Goal: Task Accomplishment & Management: Manage account settings

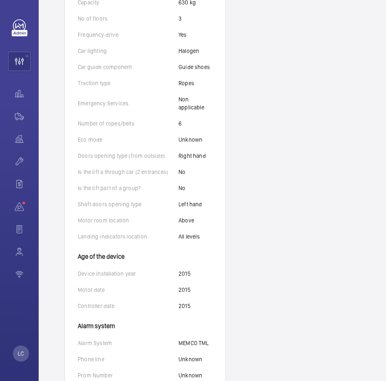
scroll to position [394, 0]
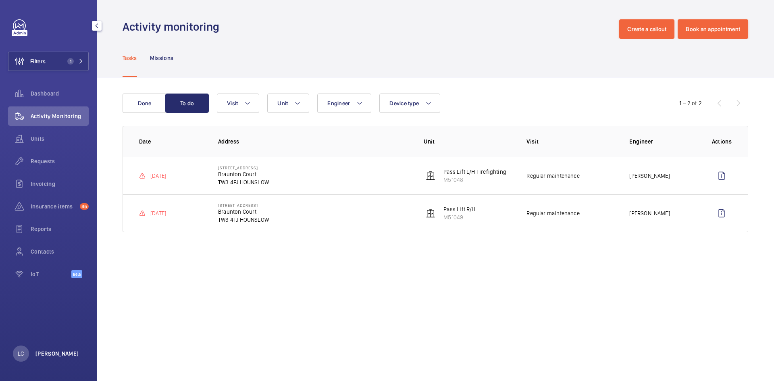
click at [46, 351] on p "[PERSON_NAME]" at bounding box center [57, 354] width 44 height 8
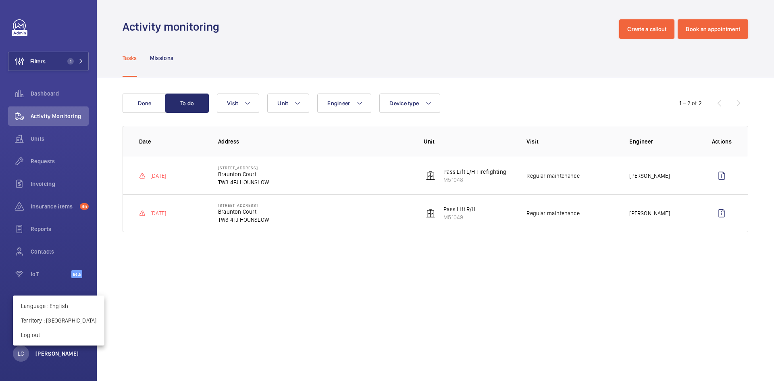
click at [46, 351] on div at bounding box center [387, 190] width 774 height 381
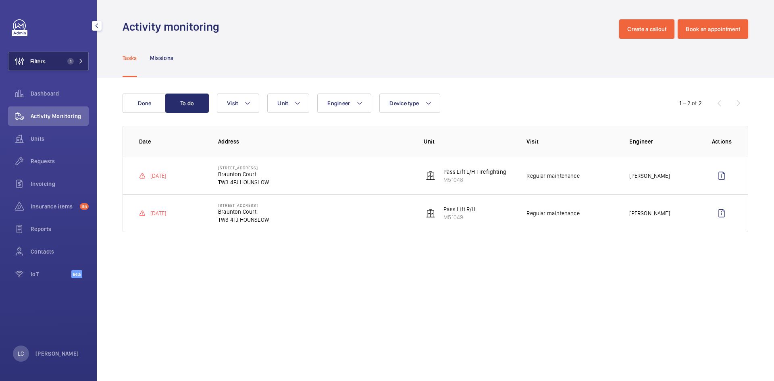
click at [68, 59] on span "1" at bounding box center [70, 61] width 6 height 6
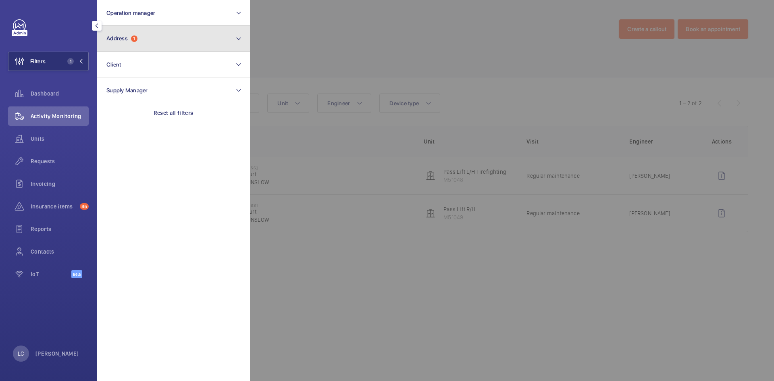
click at [127, 43] on button "Address 1" at bounding box center [173, 39] width 153 height 26
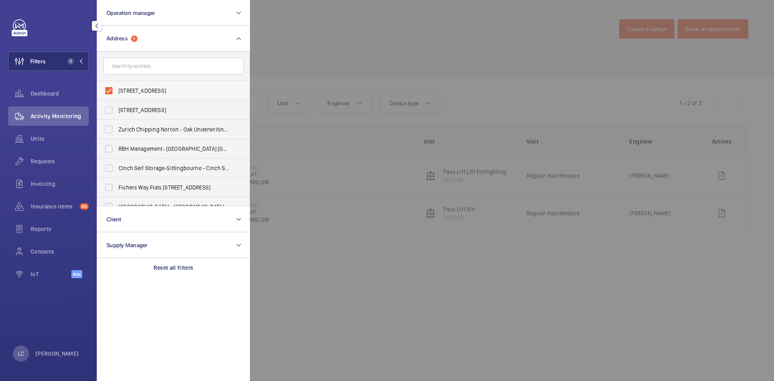
click at [111, 88] on label "[STREET_ADDRESS]" at bounding box center [167, 90] width 140 height 19
click at [111, 88] on input "[STREET_ADDRESS]" at bounding box center [109, 91] width 16 height 16
checkbox input "false"
click at [123, 71] on input "text" at bounding box center [173, 66] width 140 height 17
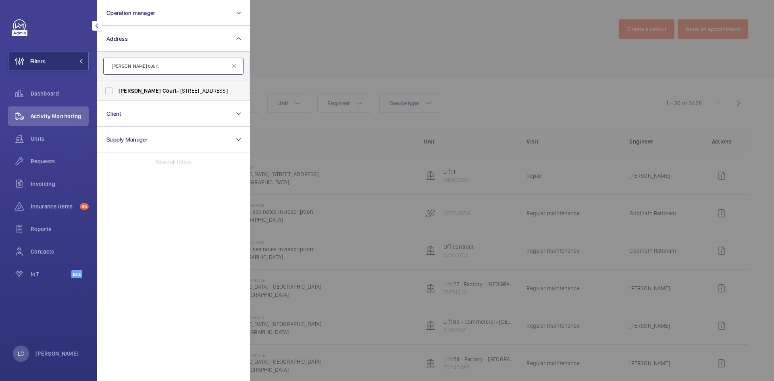
type input "[PERSON_NAME] court"
click at [133, 91] on span "[PERSON_NAME]" at bounding box center [140, 91] width 42 height 6
click at [117, 91] on input "[PERSON_NAME] Court - [STREET_ADDRESS]" at bounding box center [109, 91] width 16 height 16
checkbox input "true"
click at [306, 61] on div at bounding box center [637, 190] width 774 height 381
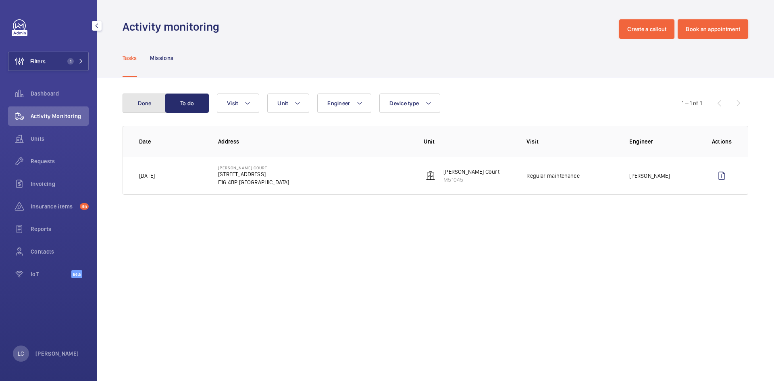
click at [144, 104] on button "Done" at bounding box center [145, 103] width 44 height 19
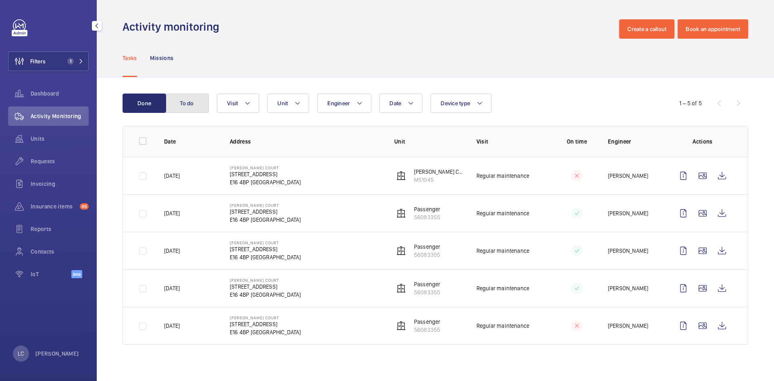
click at [202, 108] on button "To do" at bounding box center [187, 103] width 44 height 19
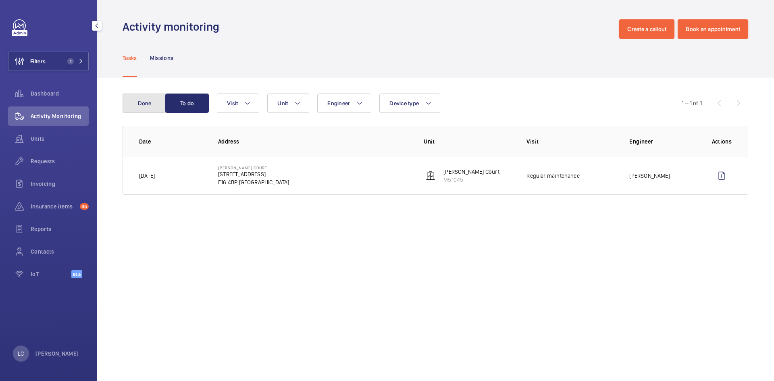
click at [146, 103] on button "Done" at bounding box center [145, 103] width 44 height 19
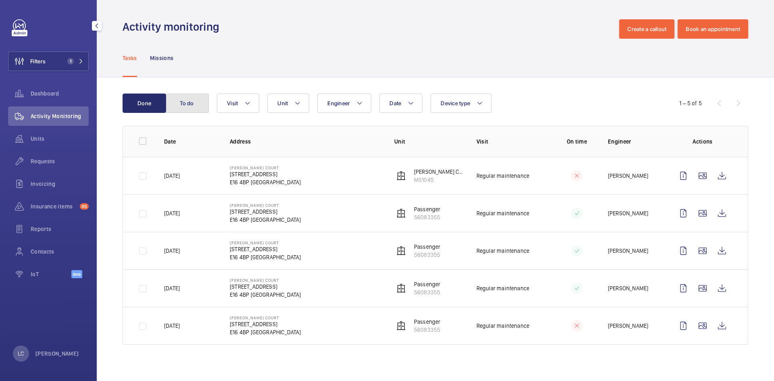
click at [179, 109] on button "To do" at bounding box center [187, 103] width 44 height 19
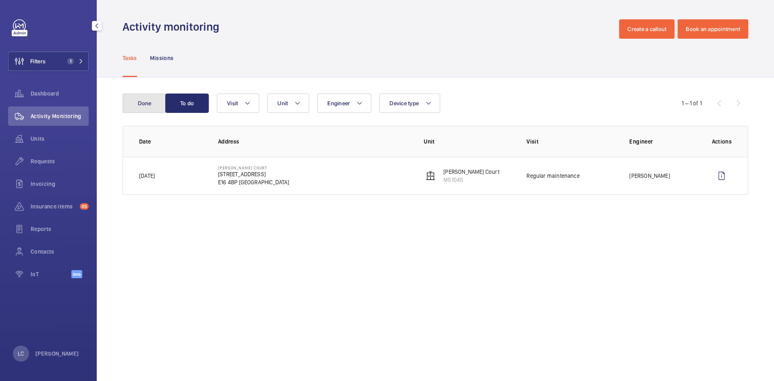
click at [152, 109] on button "Done" at bounding box center [145, 103] width 44 height 19
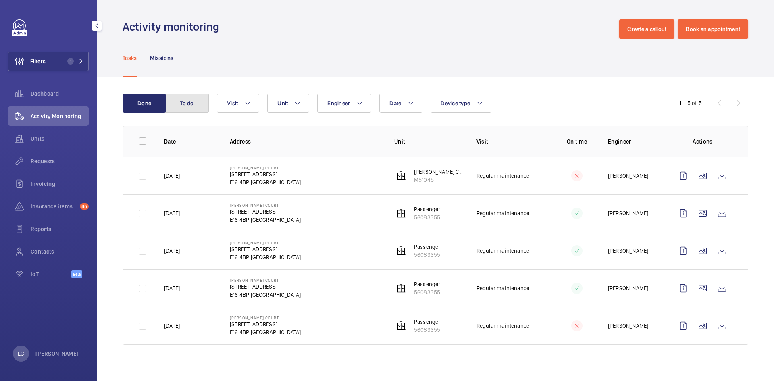
click at [206, 104] on button "To do" at bounding box center [187, 103] width 44 height 19
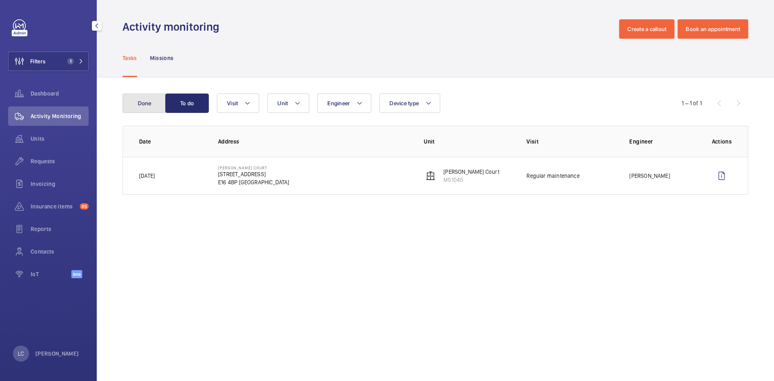
click at [144, 105] on button "Done" at bounding box center [145, 103] width 44 height 19
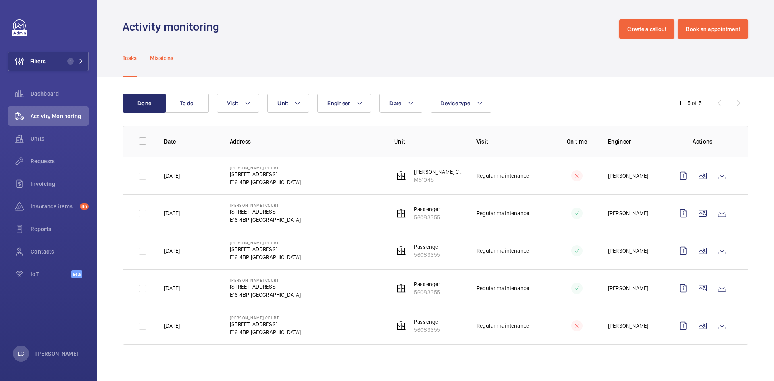
click at [166, 62] on div "Missions" at bounding box center [162, 58] width 24 height 38
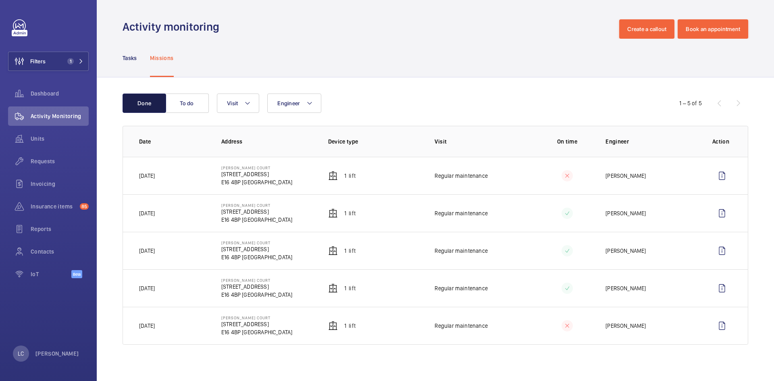
click at [150, 102] on button "Done" at bounding box center [145, 103] width 44 height 19
click at [130, 57] on p "Tasks" at bounding box center [130, 58] width 15 height 8
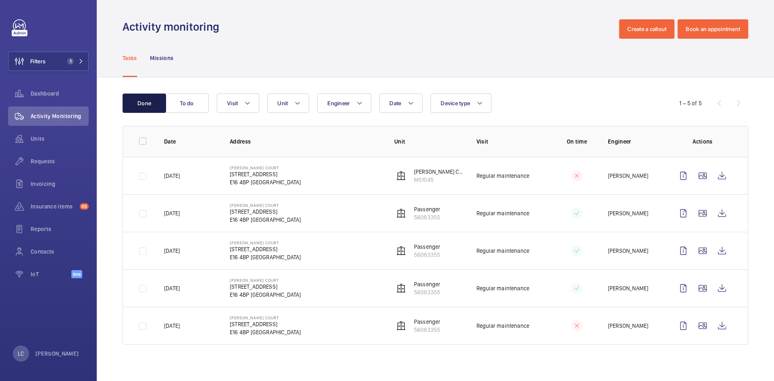
click at [146, 100] on button "Done" at bounding box center [145, 103] width 44 height 19
click at [125, 55] on p "Tasks" at bounding box center [130, 58] width 15 height 8
click at [157, 59] on p "Missions" at bounding box center [162, 58] width 24 height 8
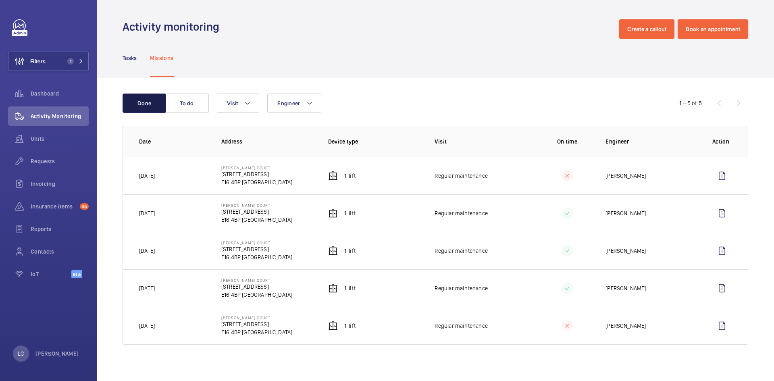
click at [150, 101] on button "Done" at bounding box center [145, 103] width 44 height 19
click at [142, 61] on nav "Tasks Missions" at bounding box center [148, 58] width 51 height 38
click at [134, 61] on p "Tasks" at bounding box center [130, 58] width 15 height 8
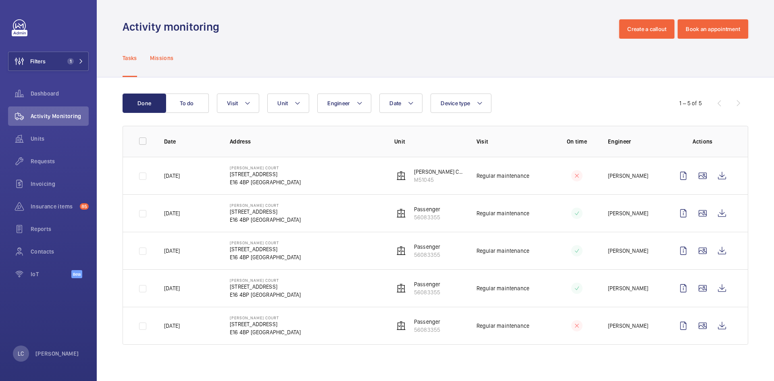
click at [159, 60] on p "Missions" at bounding box center [162, 58] width 24 height 8
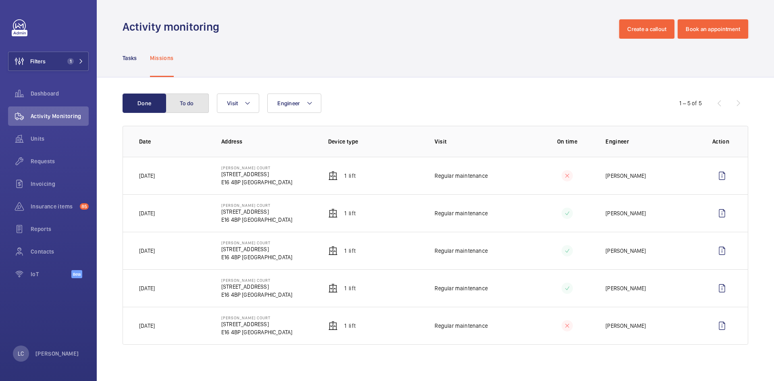
click at [186, 103] on button "To do" at bounding box center [187, 103] width 44 height 19
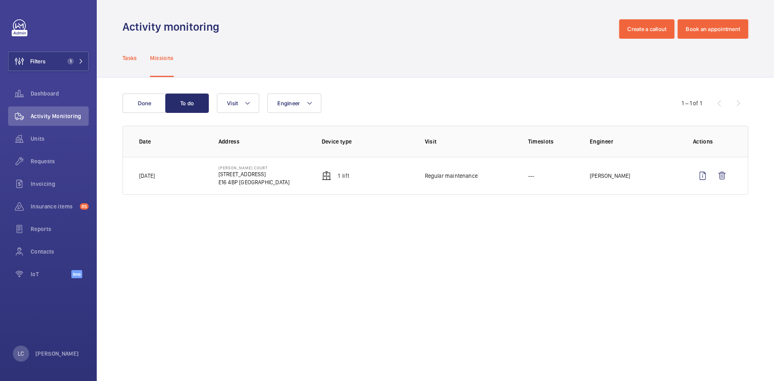
click at [132, 58] on p "Tasks" at bounding box center [130, 58] width 15 height 8
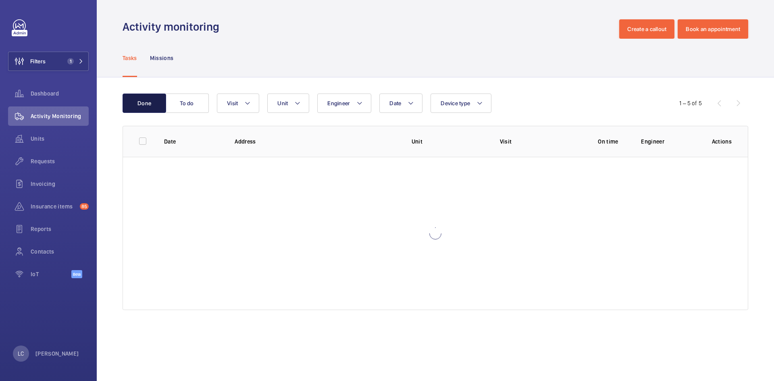
click at [142, 100] on button "Done" at bounding box center [145, 103] width 44 height 19
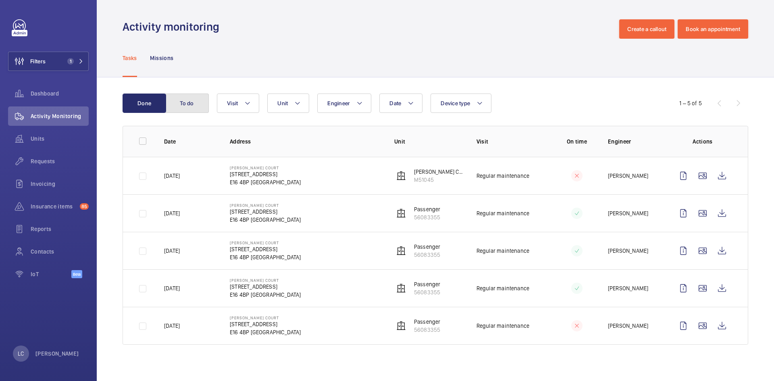
click at [202, 102] on button "To do" at bounding box center [187, 103] width 44 height 19
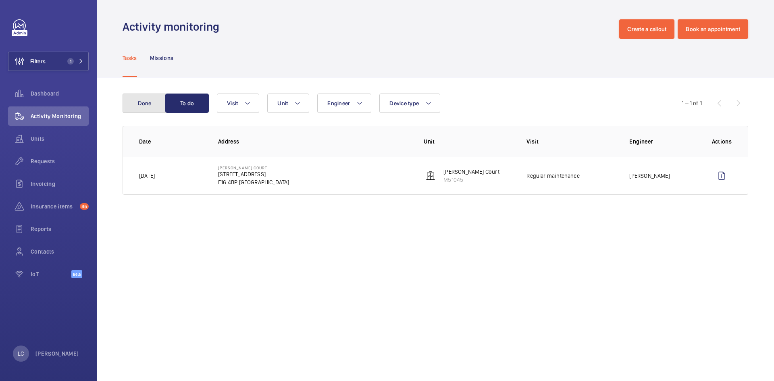
click at [144, 100] on button "Done" at bounding box center [145, 103] width 44 height 19
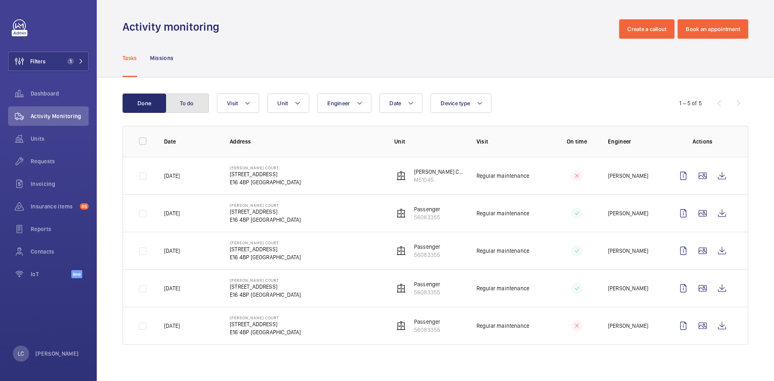
click at [202, 108] on button "To do" at bounding box center [187, 103] width 44 height 19
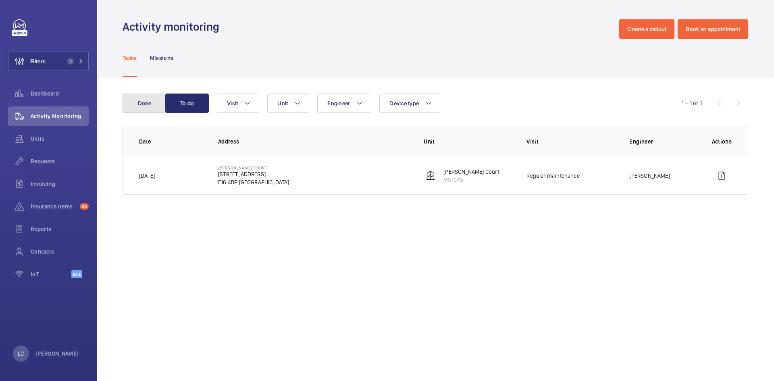
click at [146, 106] on button "Done" at bounding box center [145, 103] width 44 height 19
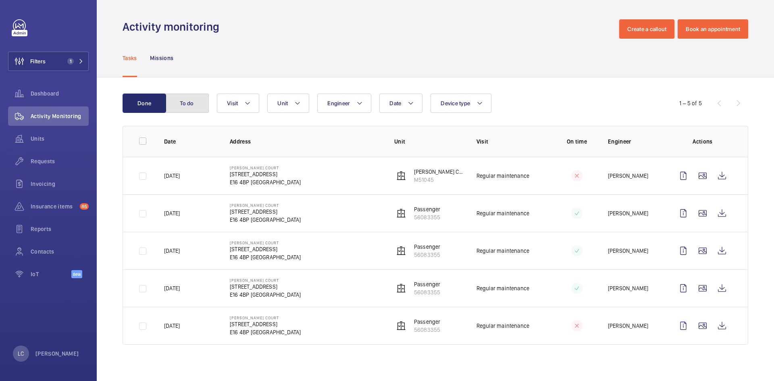
click at [186, 110] on button "To do" at bounding box center [187, 103] width 44 height 19
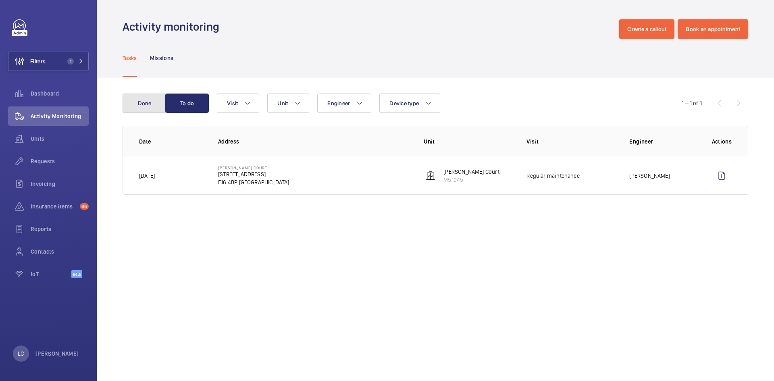
click at [148, 111] on button "Done" at bounding box center [145, 103] width 44 height 19
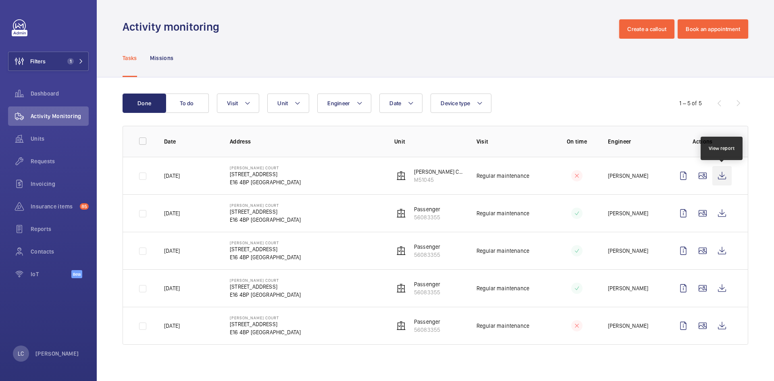
click at [720, 177] on wm-front-icon-button at bounding box center [722, 175] width 19 height 19
click at [679, 175] on wm-front-icon-button at bounding box center [683, 175] width 19 height 19
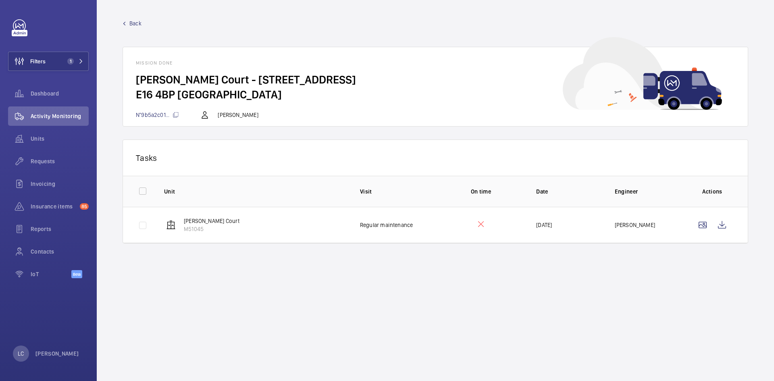
click at [173, 116] on mat-icon at bounding box center [176, 115] width 6 height 6
click at [721, 225] on wm-front-icon-button at bounding box center [722, 224] width 19 height 19
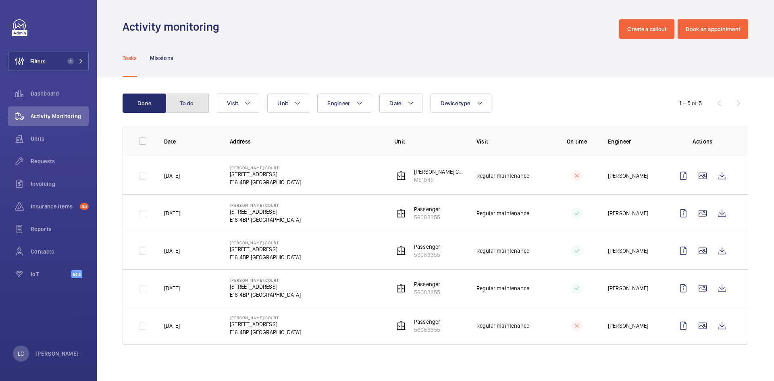
click at [196, 102] on button "To do" at bounding box center [187, 103] width 44 height 19
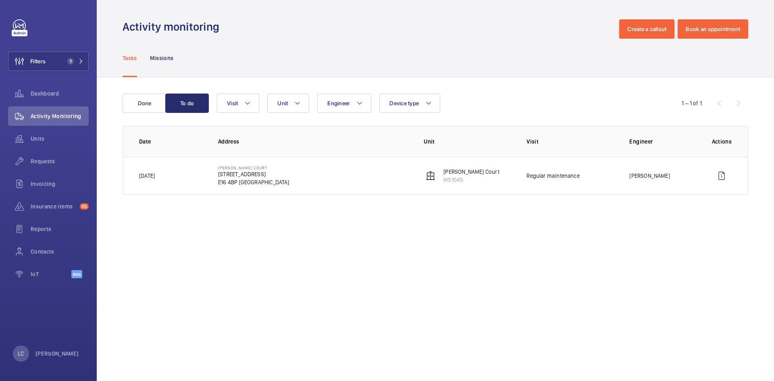
click at [128, 56] on p "Tasks" at bounding box center [130, 58] width 15 height 8
click at [188, 102] on button "To do" at bounding box center [187, 103] width 44 height 19
click at [146, 100] on button "Done" at bounding box center [145, 103] width 44 height 19
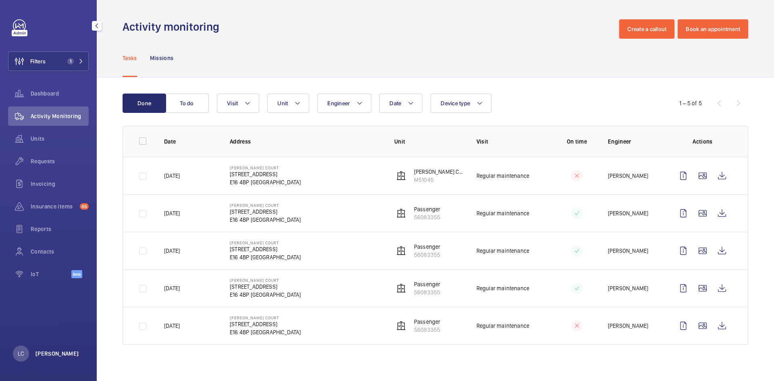
click at [63, 354] on p "[PERSON_NAME]" at bounding box center [57, 354] width 44 height 8
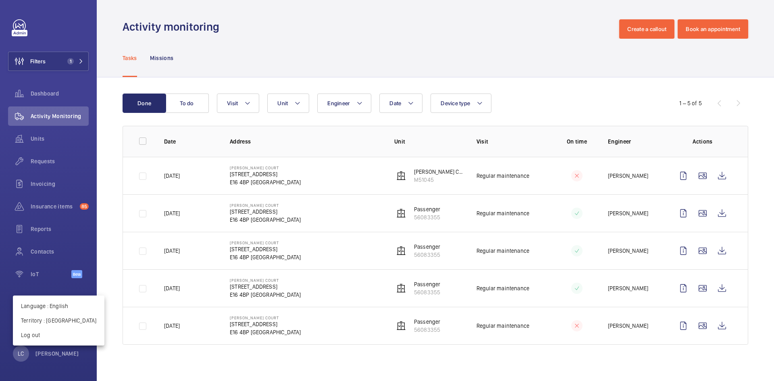
click at [57, 56] on div at bounding box center [387, 190] width 774 height 381
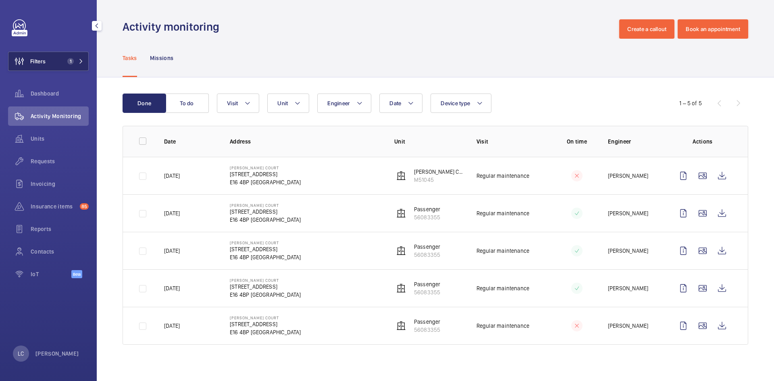
click at [57, 57] on button "Filters 1" at bounding box center [48, 61] width 81 height 19
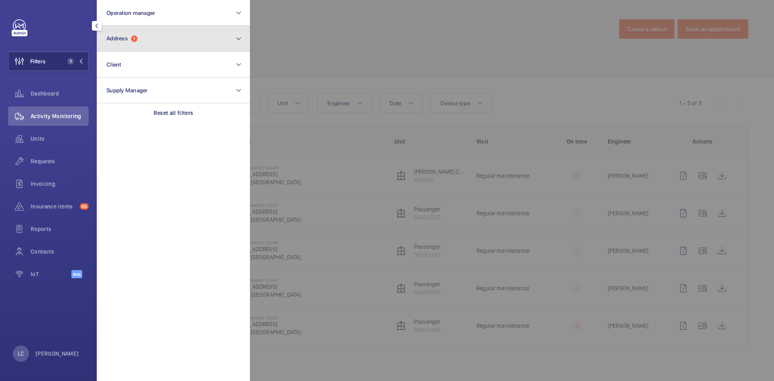
click at [119, 42] on button "Address 1" at bounding box center [173, 39] width 153 height 26
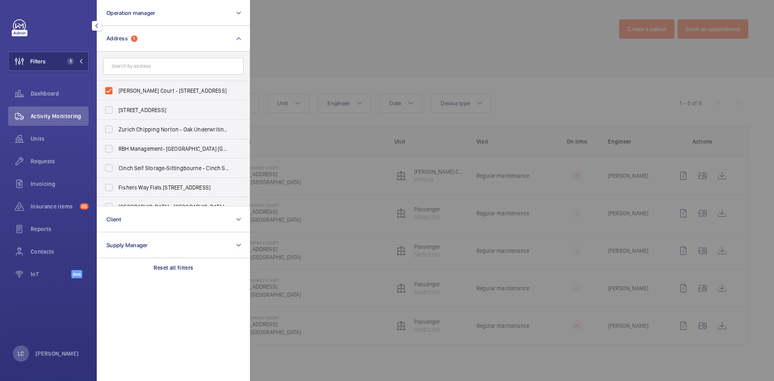
drag, startPoint x: 108, startPoint y: 90, endPoint x: 124, endPoint y: 70, distance: 25.6
click at [108, 90] on label "[PERSON_NAME] Court - [STREET_ADDRESS]" at bounding box center [167, 90] width 140 height 19
click at [108, 90] on input "[PERSON_NAME] Court - [STREET_ADDRESS]" at bounding box center [109, 91] width 16 height 16
checkbox input "false"
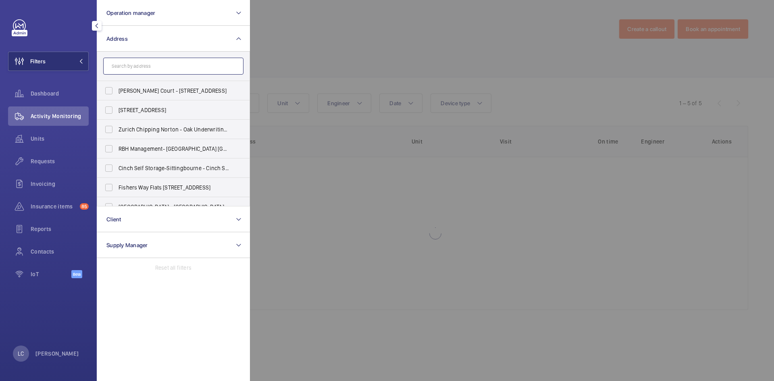
click at [124, 64] on input "text" at bounding box center [173, 66] width 140 height 17
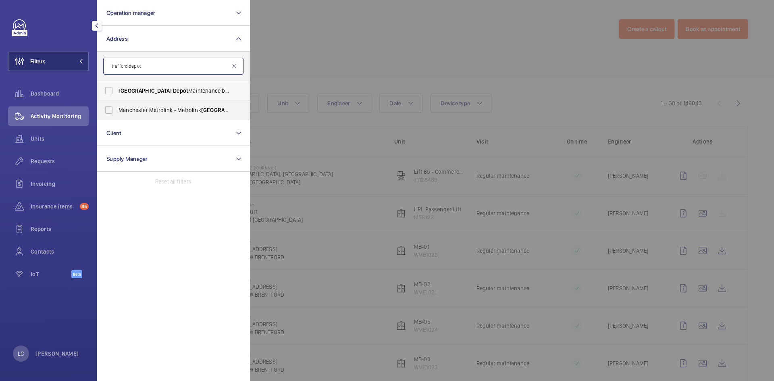
type input "trafford depot"
click at [121, 92] on span "[GEOGRAPHIC_DATA]" at bounding box center [145, 91] width 53 height 6
click at [117, 92] on input "[GEOGRAPHIC_DATA] Maintenance building - [GEOGRAPHIC_DATA] [GEOGRAPHIC_DATA],, …" at bounding box center [109, 91] width 16 height 16
checkbox input "true"
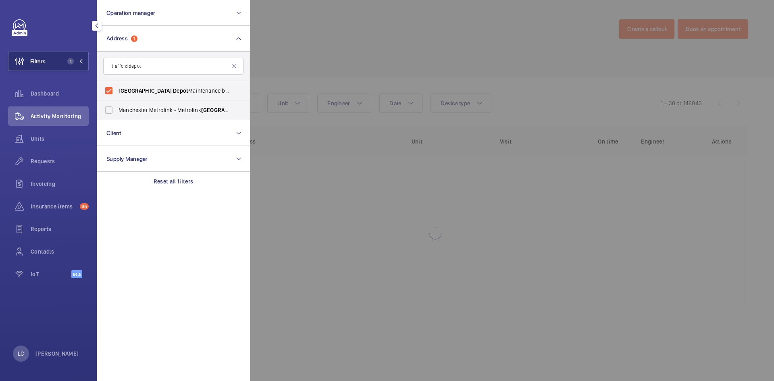
click at [339, 65] on div at bounding box center [637, 190] width 774 height 381
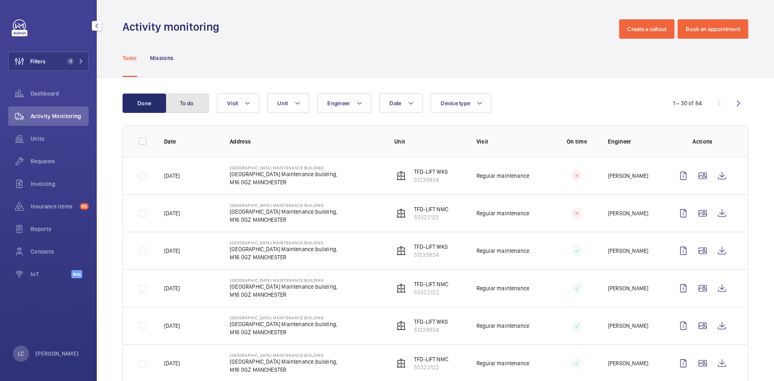
click at [199, 98] on button "To do" at bounding box center [187, 103] width 44 height 19
